Goal: Navigation & Orientation: Find specific page/section

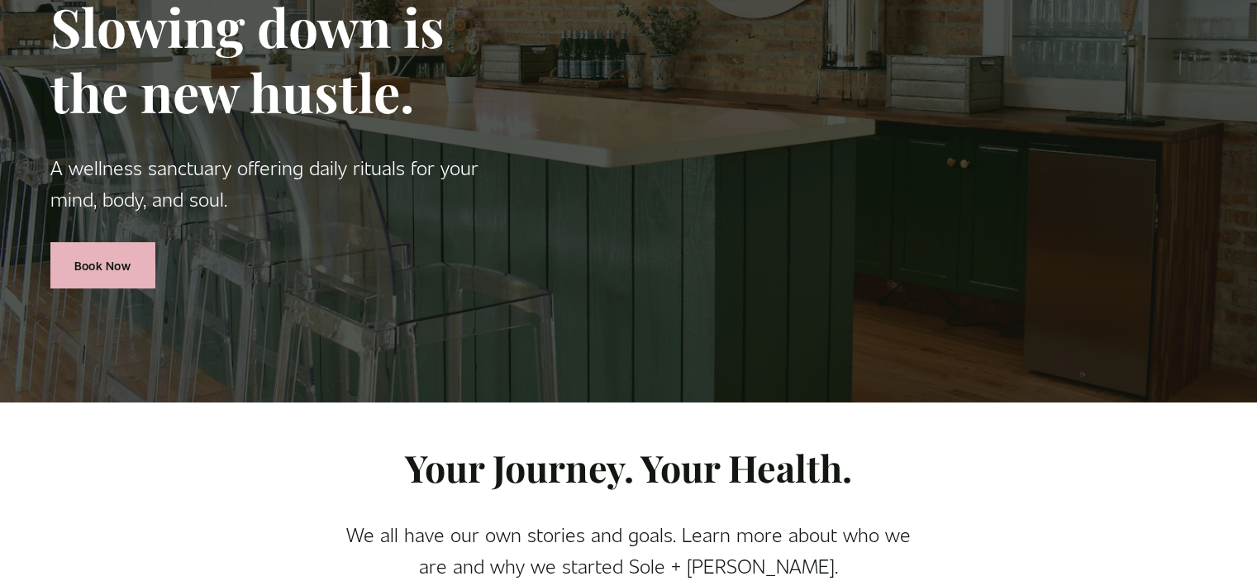
scroll to position [98, 0]
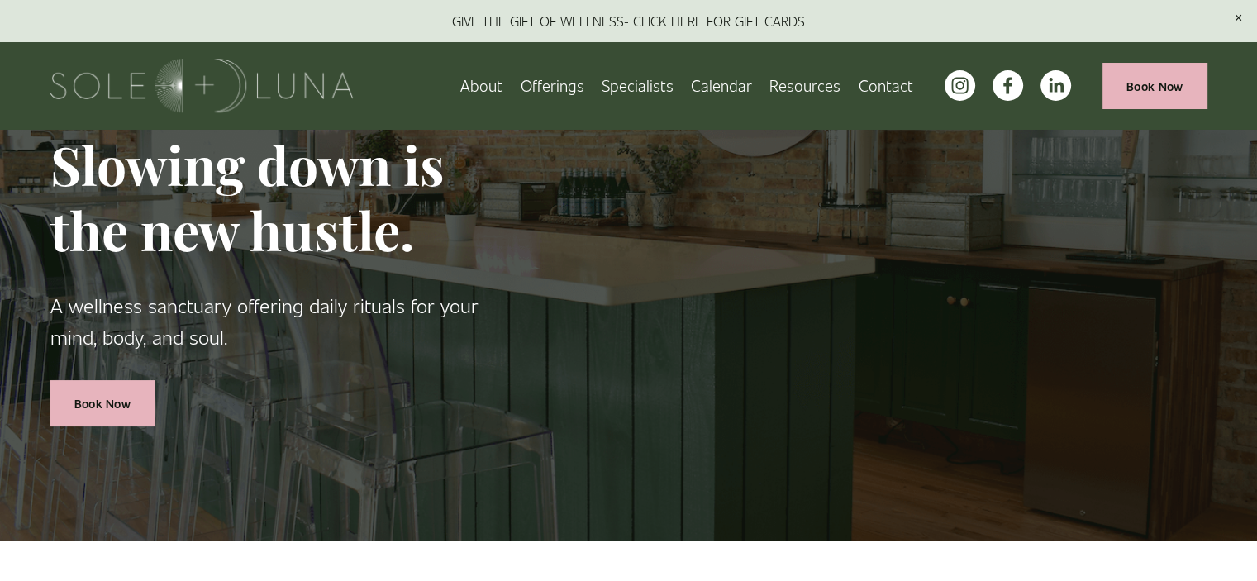
click at [628, 79] on link "Specialists" at bounding box center [638, 85] width 72 height 29
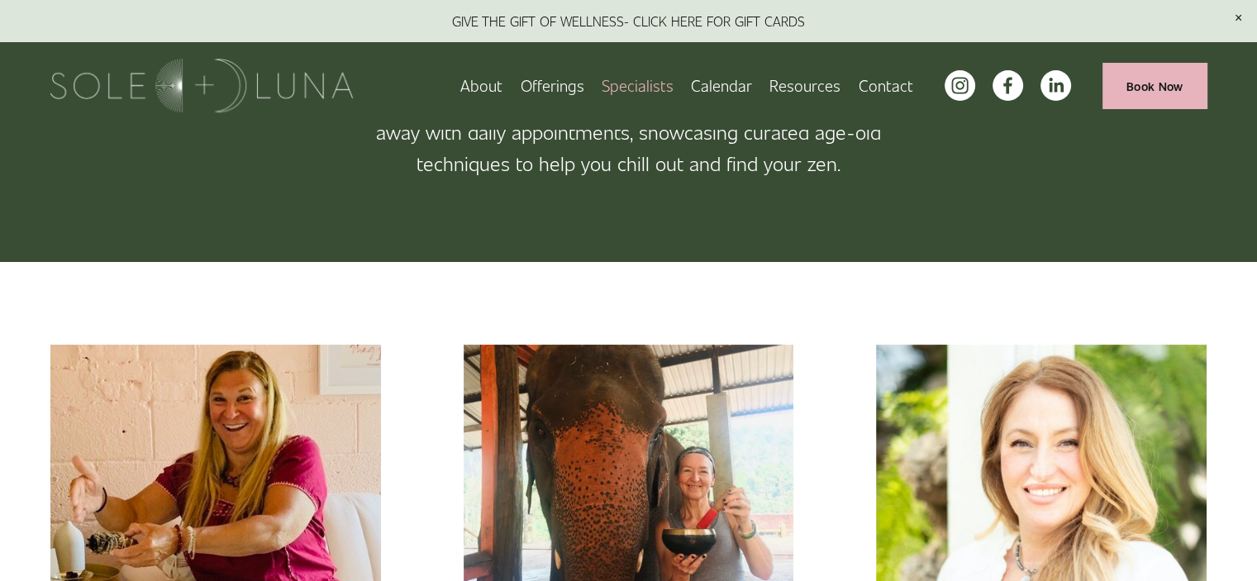
scroll to position [31, 0]
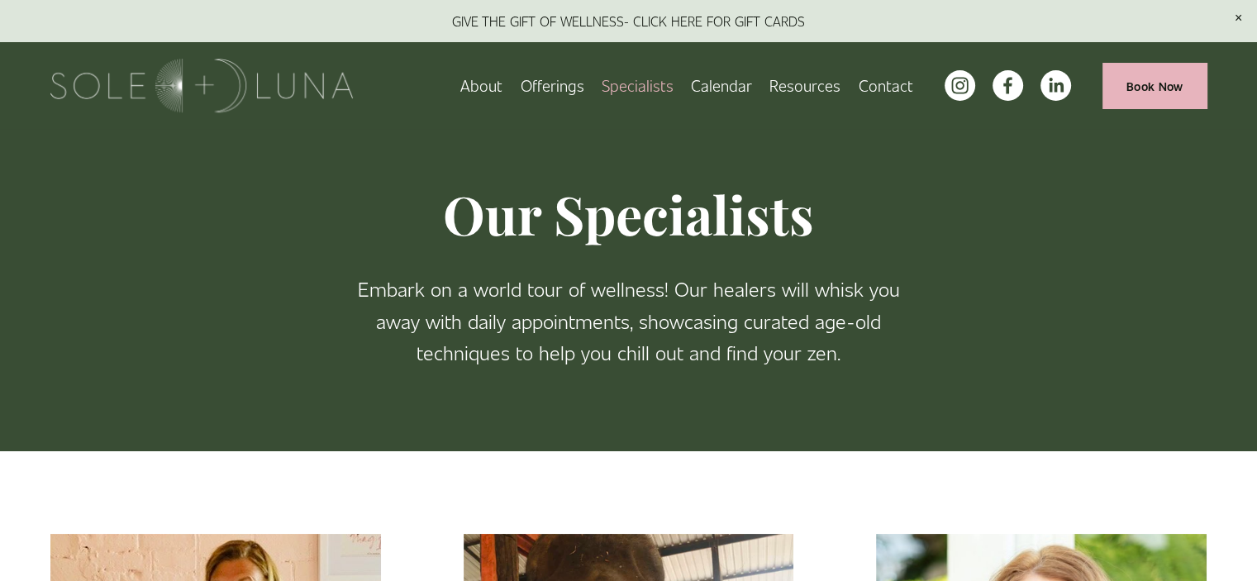
click at [0, 0] on span "Packages/Memberships" at bounding box center [0, 0] width 0 height 0
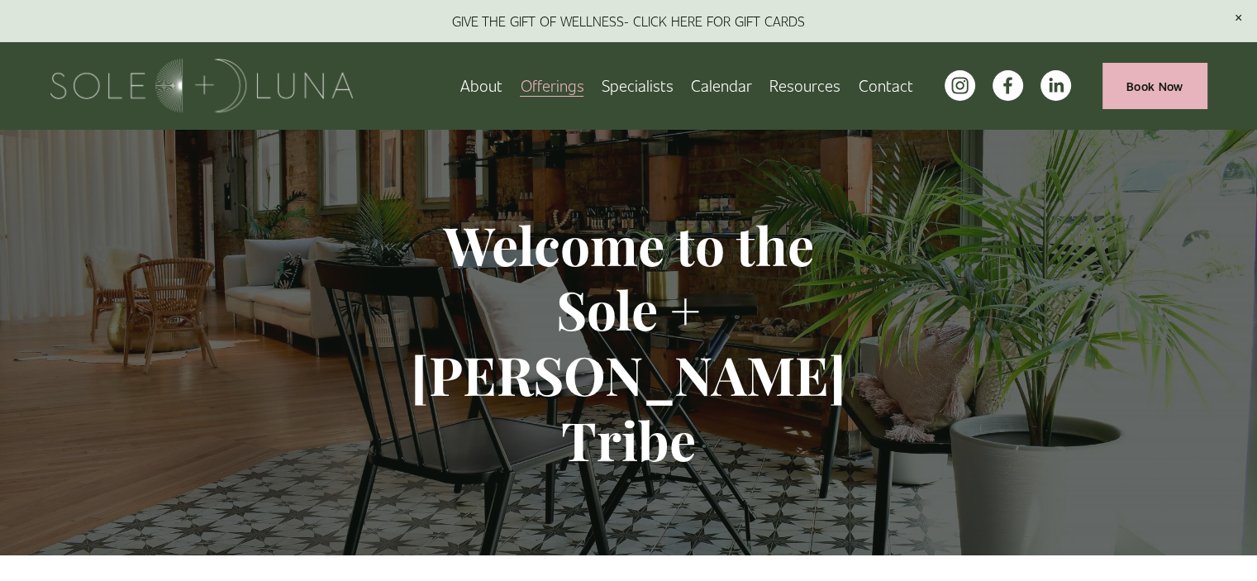
click at [1120, 88] on link "Book Now" at bounding box center [1154, 85] width 104 height 45
click at [497, 85] on link "About" at bounding box center [481, 85] width 42 height 29
